Goal: Task Accomplishment & Management: Manage account settings

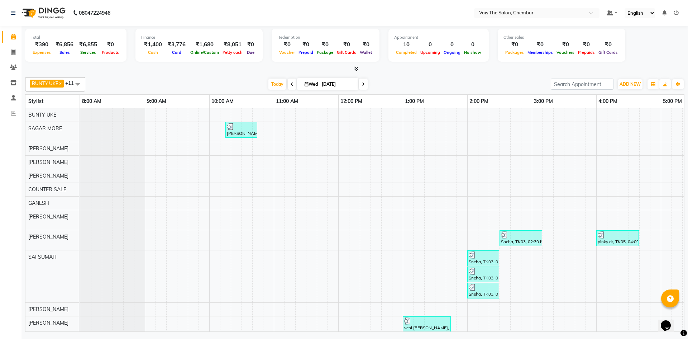
scroll to position [10, 364]
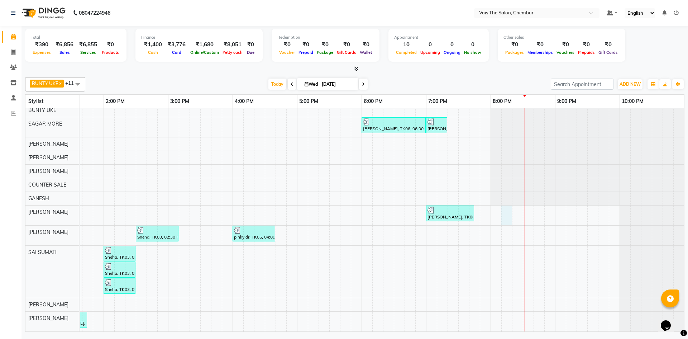
click at [511, 212] on div "[PERSON_NAME], TK04, 10:15 AM-10:45 AM, [DEMOGRAPHIC_DATA] Hair - Wash & Blastd…" at bounding box center [200, 218] width 967 height 228
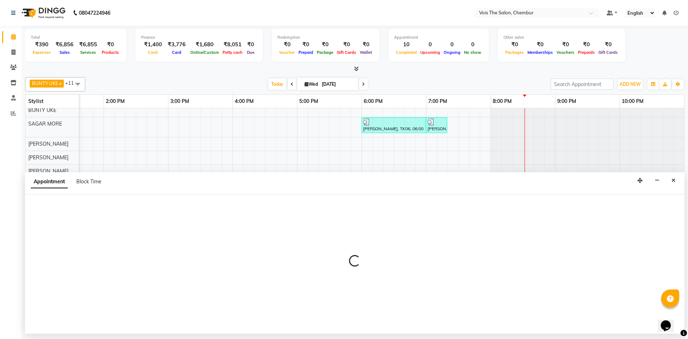
select select "85150"
select select "tentative"
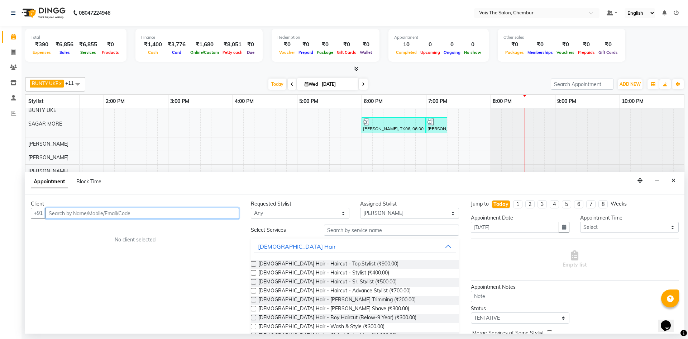
click at [171, 215] on input "text" at bounding box center [142, 212] width 193 height 11
type input "8591578132"
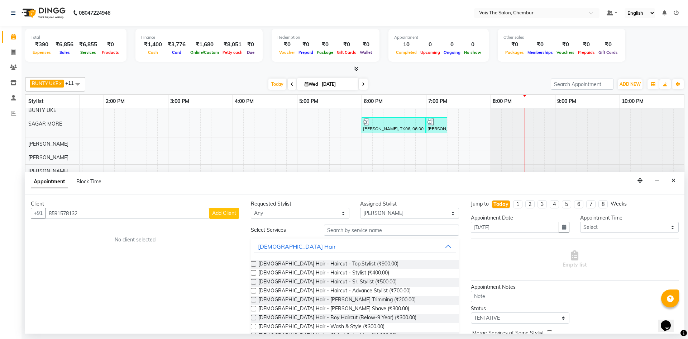
click at [215, 215] on span "Add Client" at bounding box center [224, 213] width 24 height 6
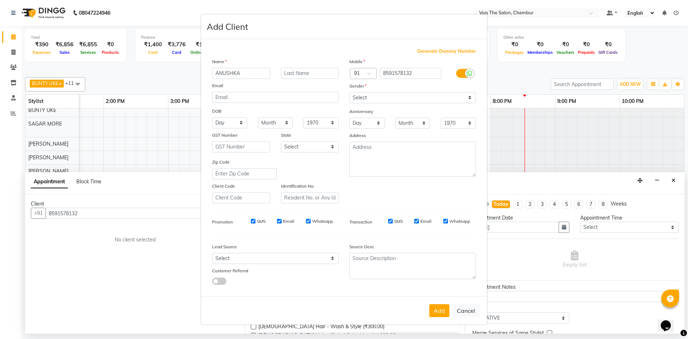
type input "ANUSHKA"
click at [307, 79] on div "Name ANUSHKA Email DOB Day 01 02 03 04 05 06 07 08 09 10 11 12 13 14 15 16 17 1…" at bounding box center [275, 130] width 137 height 145
click at [307, 71] on input "text" at bounding box center [310, 73] width 58 height 11
type input "NAIR"
click at [363, 97] on select "Select [DEMOGRAPHIC_DATA] [DEMOGRAPHIC_DATA] Other Prefer Not To Say" at bounding box center [412, 97] width 126 height 11
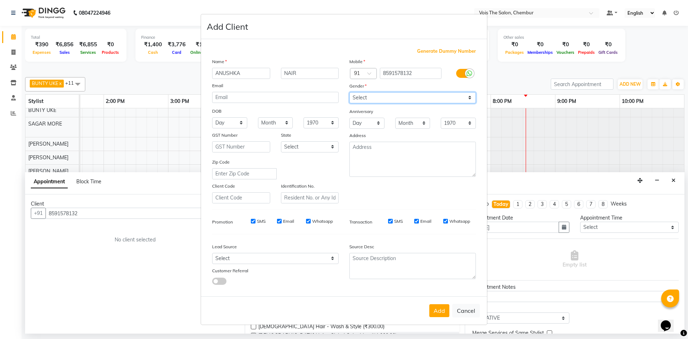
select select "[DEMOGRAPHIC_DATA]"
click at [349, 92] on select "Select [DEMOGRAPHIC_DATA] [DEMOGRAPHIC_DATA] Other Prefer Not To Say" at bounding box center [412, 97] width 126 height 11
click at [437, 312] on button "Add" at bounding box center [439, 310] width 20 height 13
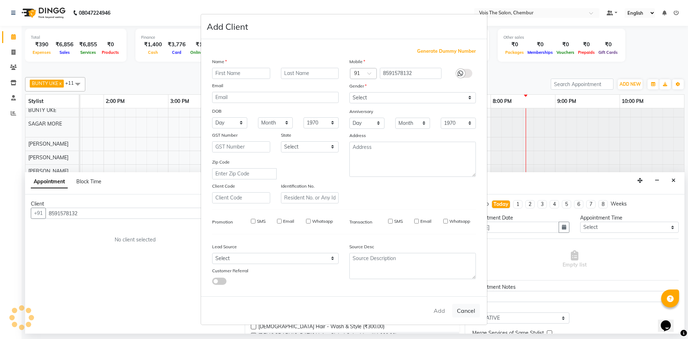
select select
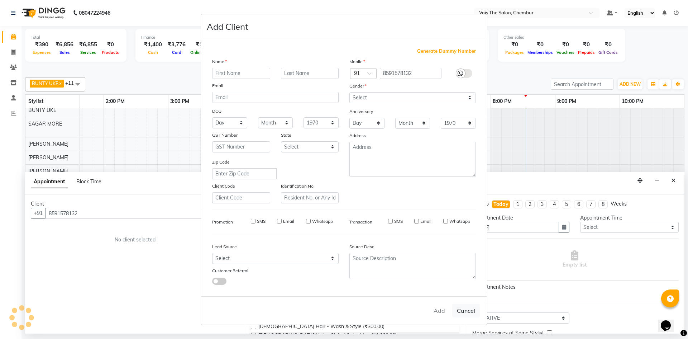
select select
checkbox input "false"
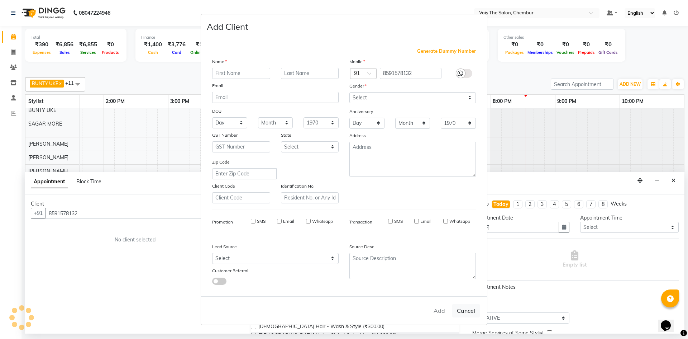
checkbox input "false"
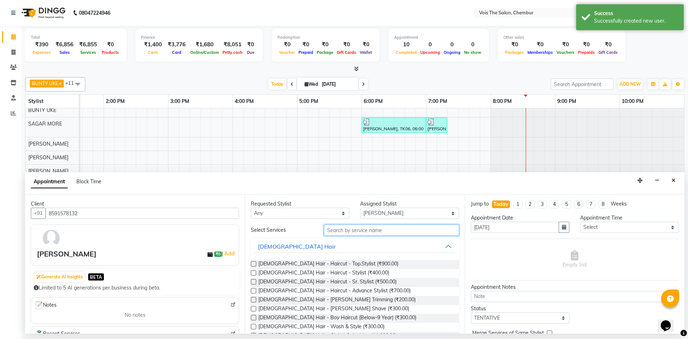
click at [369, 230] on input "text" at bounding box center [391, 229] width 135 height 11
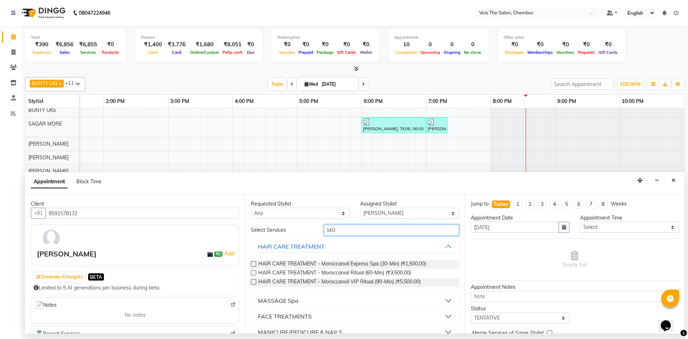
type input "M"
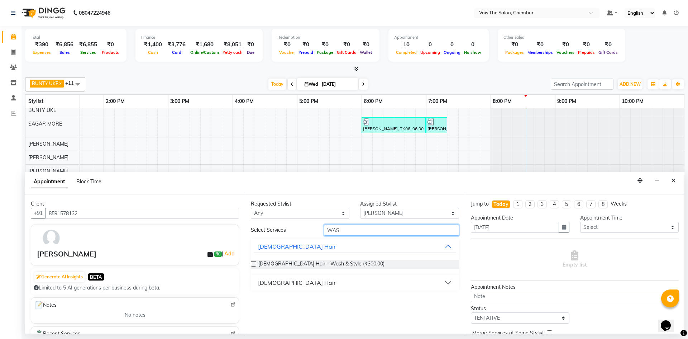
type input "WAS"
click at [309, 290] on div "Requested Stylist Any admin BUNTY UKE COUNTER SALE GANESH [PERSON_NAME] [PERSON…" at bounding box center [355, 263] width 220 height 139
click at [313, 279] on button "[DEMOGRAPHIC_DATA] Hair" at bounding box center [355, 282] width 202 height 13
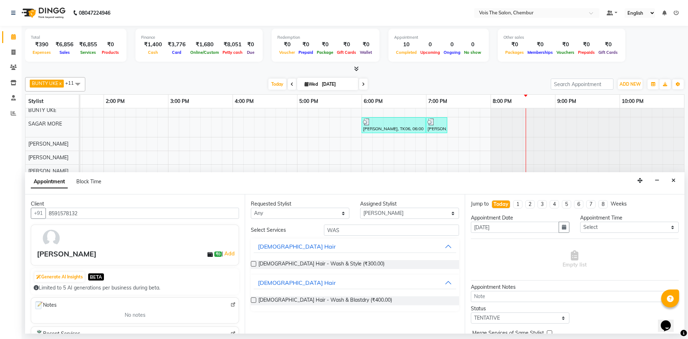
click at [254, 303] on div at bounding box center [253, 301] width 5 height 8
click at [254, 302] on label at bounding box center [253, 299] width 5 height 5
click at [254, 302] on input "checkbox" at bounding box center [253, 300] width 5 height 5
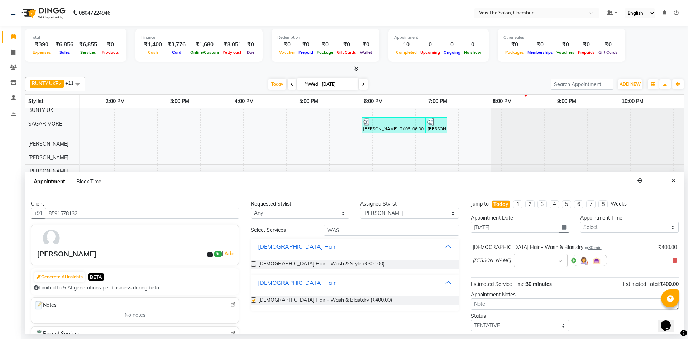
checkbox input "false"
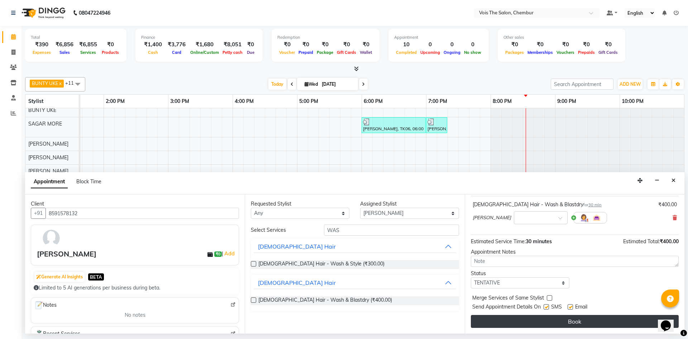
click at [503, 325] on button "Book" at bounding box center [575, 321] width 208 height 13
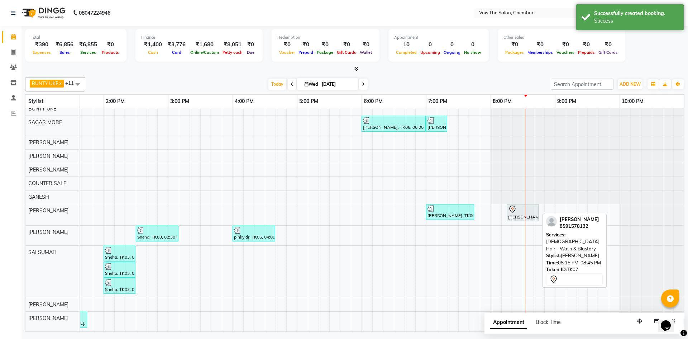
click at [518, 209] on div "[PERSON_NAME], TK07, 08:15 PM-08:45 PM, [DEMOGRAPHIC_DATA] Hair - Wash & Blastd…" at bounding box center [522, 212] width 30 height 15
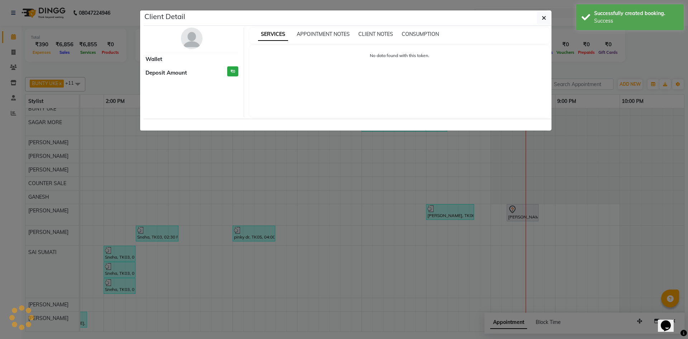
select select "7"
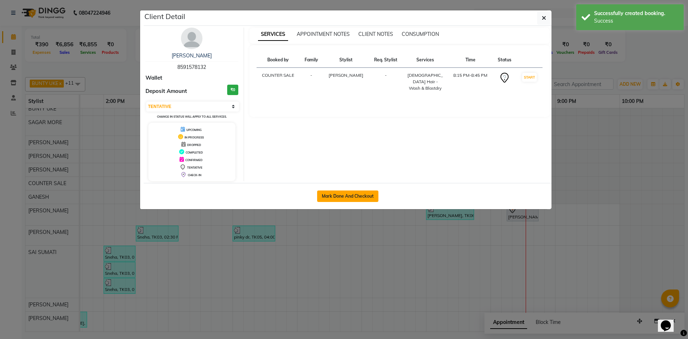
click at [365, 199] on button "Mark Done And Checkout" at bounding box center [347, 195] width 61 height 11
select select "service"
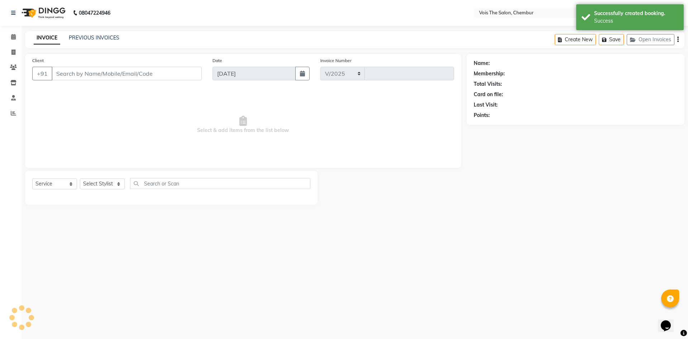
select select "8261"
type input "0789"
type input "8591578132"
select select "85150"
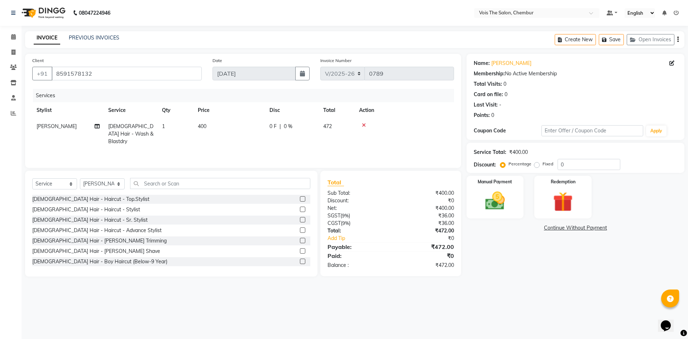
click at [211, 126] on td "400" at bounding box center [229, 133] width 72 height 31
select select "85150"
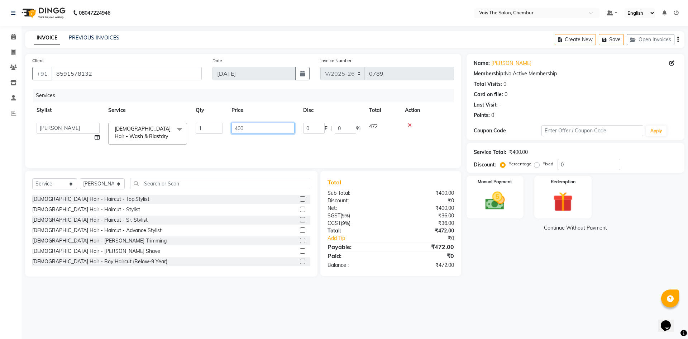
click at [244, 125] on input "400" at bounding box center [262, 128] width 63 height 11
type input "4"
type input "0"
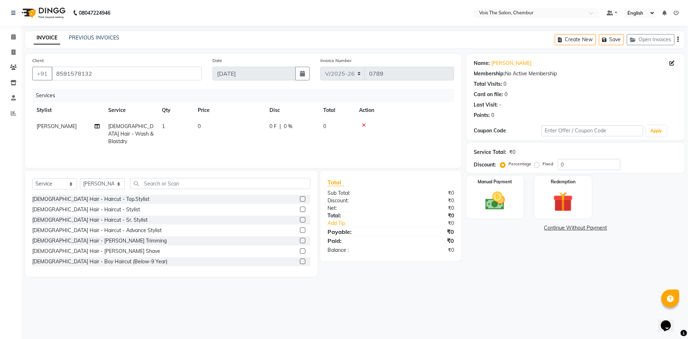
click at [247, 137] on td "0" at bounding box center [229, 133] width 72 height 31
select select "85150"
click at [496, 205] on img at bounding box center [494, 201] width 33 height 24
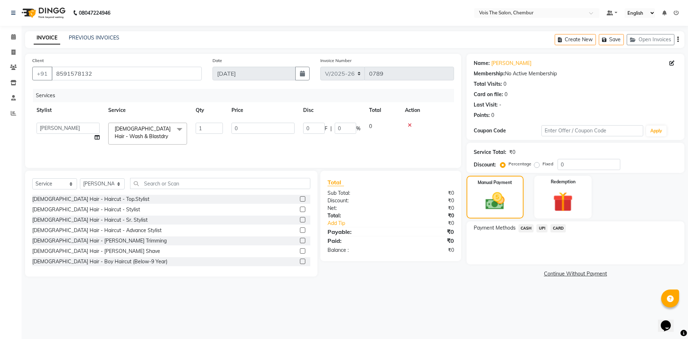
click at [530, 230] on span "CASH" at bounding box center [525, 228] width 15 height 8
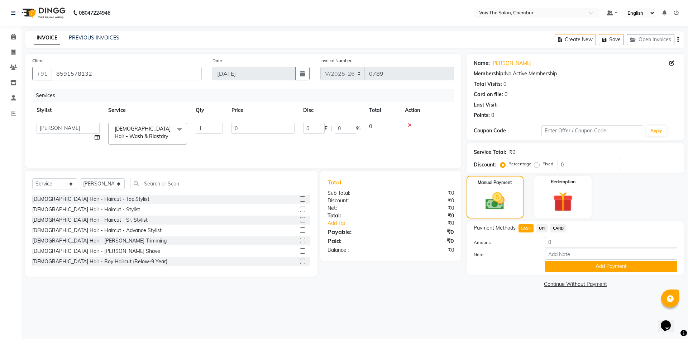
click at [552, 260] on div "Note:" at bounding box center [575, 254] width 214 height 12
click at [549, 251] on input "Note:" at bounding box center [611, 253] width 132 height 11
type input "CENTRAL TOWER A-G SHELL COLONY"
click at [588, 264] on button "Add Payment" at bounding box center [611, 265] width 132 height 11
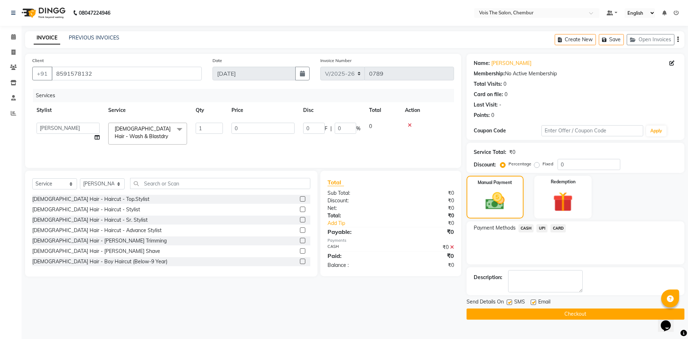
click at [560, 313] on button "Checkout" at bounding box center [575, 313] width 218 height 11
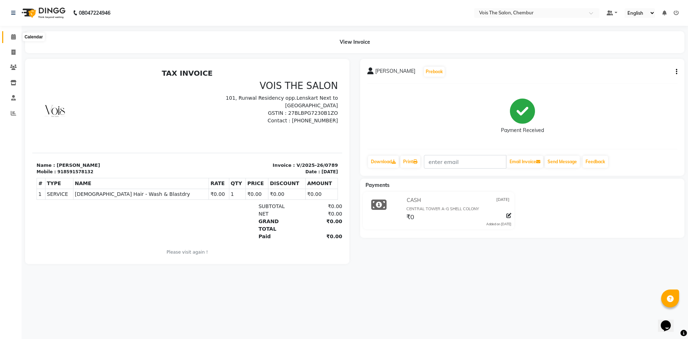
click at [14, 41] on span at bounding box center [13, 37] width 13 height 8
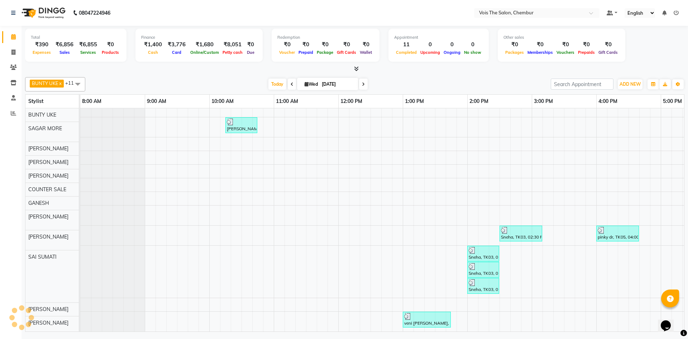
scroll to position [10, 0]
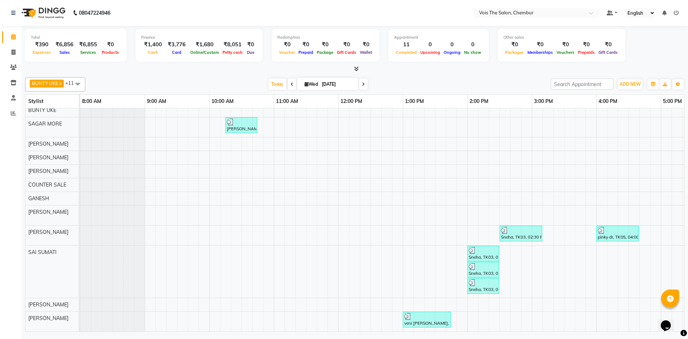
click at [310, 85] on span "Wed" at bounding box center [311, 83] width 17 height 5
select select "9"
select select "2025"
click at [633, 84] on span "ADD NEW" at bounding box center [629, 83] width 21 height 5
click at [605, 118] on link "Add Expense" at bounding box center [613, 116] width 57 height 9
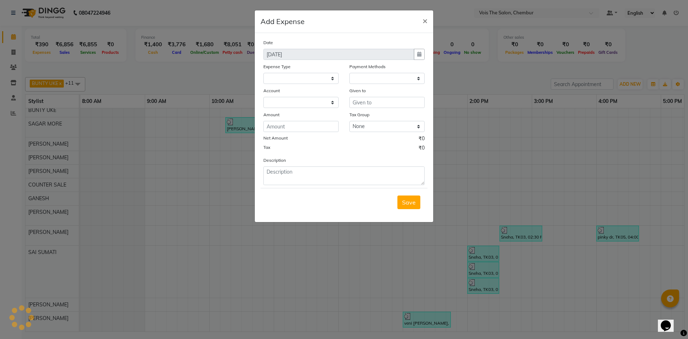
select select "7394"
select select "1"
select select "7393"
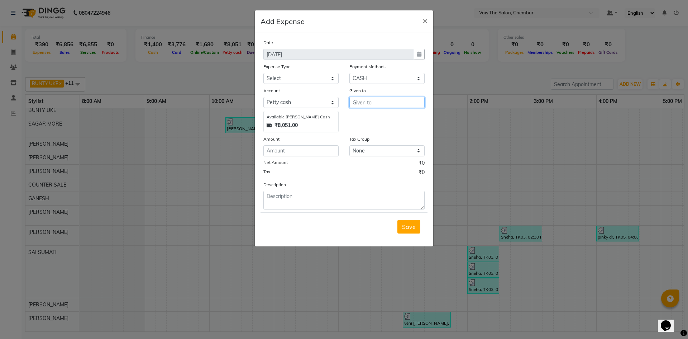
click at [356, 102] on input "text" at bounding box center [386, 102] width 75 height 11
type input "KAJAL HK"
click at [316, 146] on input "number" at bounding box center [300, 150] width 75 height 11
type input "20"
click at [317, 198] on textarea at bounding box center [343, 200] width 161 height 19
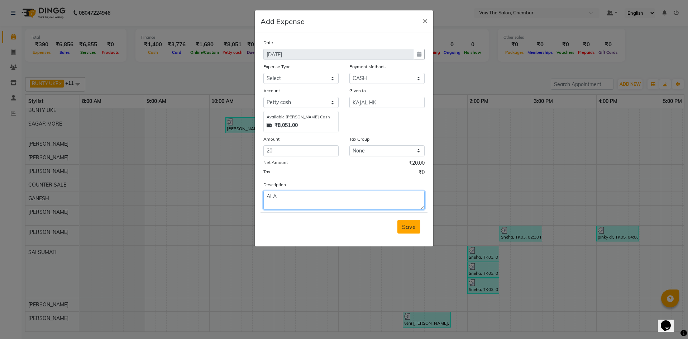
type textarea "ALA"
click at [403, 229] on span "Save" at bounding box center [409, 226] width 14 height 7
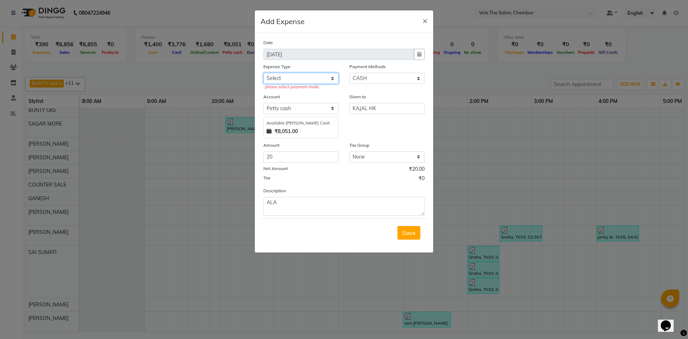
click at [321, 77] on select "Select Advance Salary Bank charges Car maintenance Cash transfer to bank Cash t…" at bounding box center [300, 78] width 75 height 11
select select "22290"
click at [263, 73] on select "Select Advance Salary Bank charges Car maintenance Cash transfer to bank Cash t…" at bounding box center [300, 78] width 75 height 11
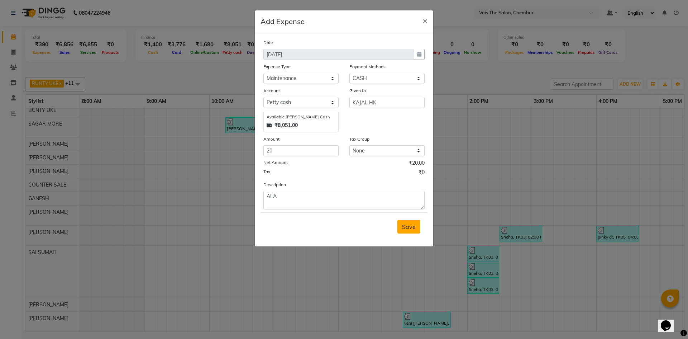
click at [413, 226] on span "Save" at bounding box center [409, 226] width 14 height 7
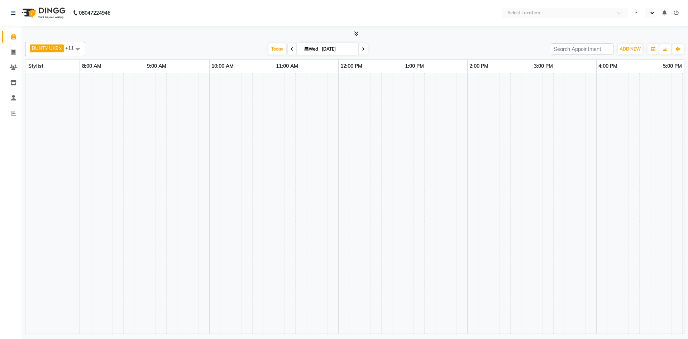
select select "en"
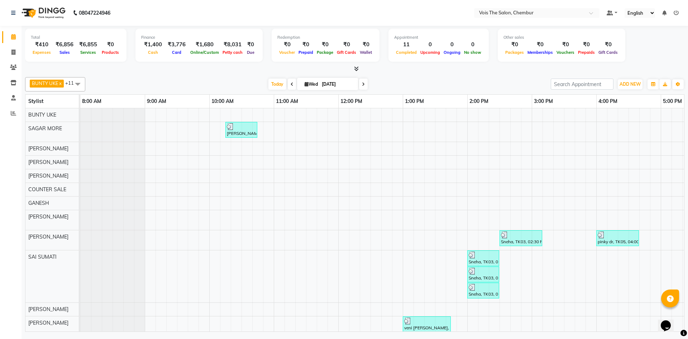
click at [364, 82] on span at bounding box center [363, 83] width 9 height 11
type input "04-09-2025"
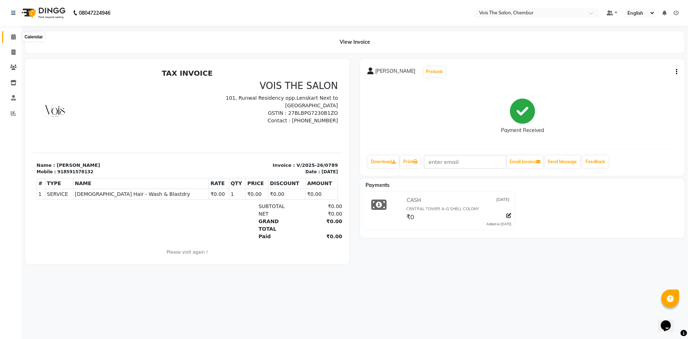
click at [12, 33] on span at bounding box center [13, 37] width 13 height 8
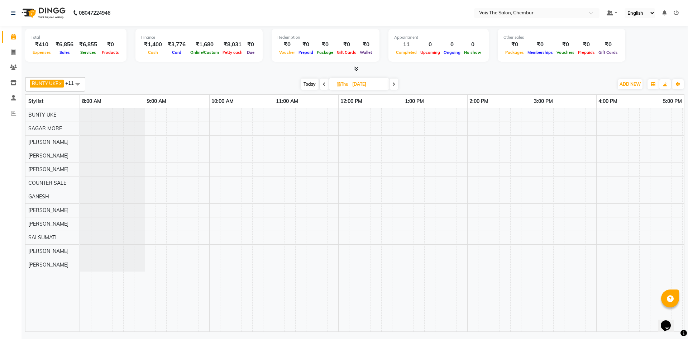
click at [310, 82] on span "Today" at bounding box center [310, 83] width 18 height 11
type input "[DATE]"
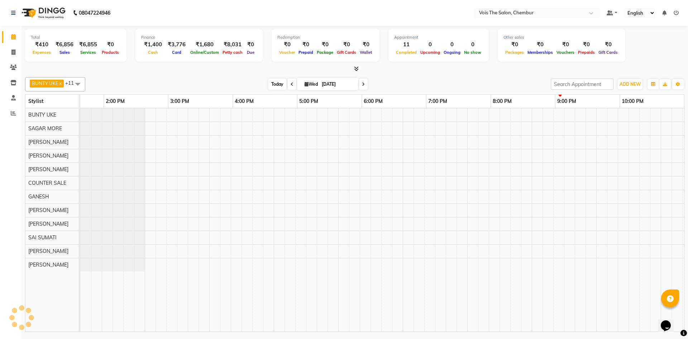
scroll to position [0, 364]
